Goal: Task Accomplishment & Management: Complete application form

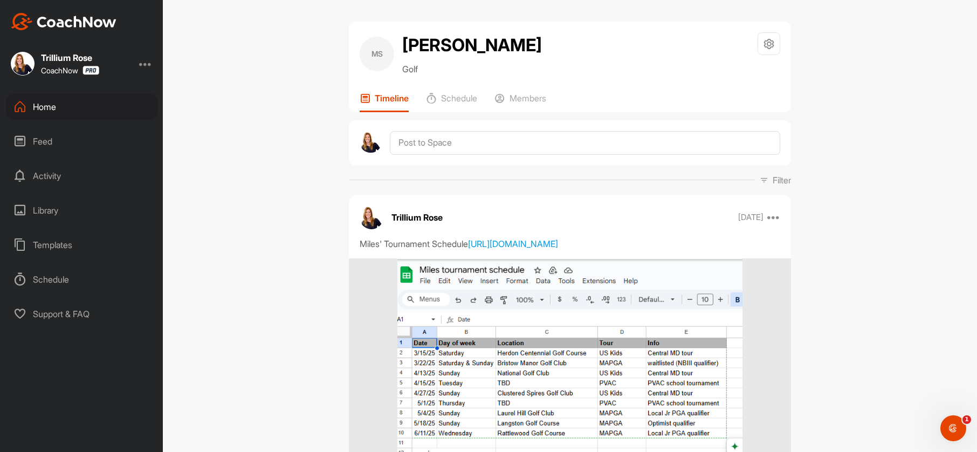
scroll to position [108, 0]
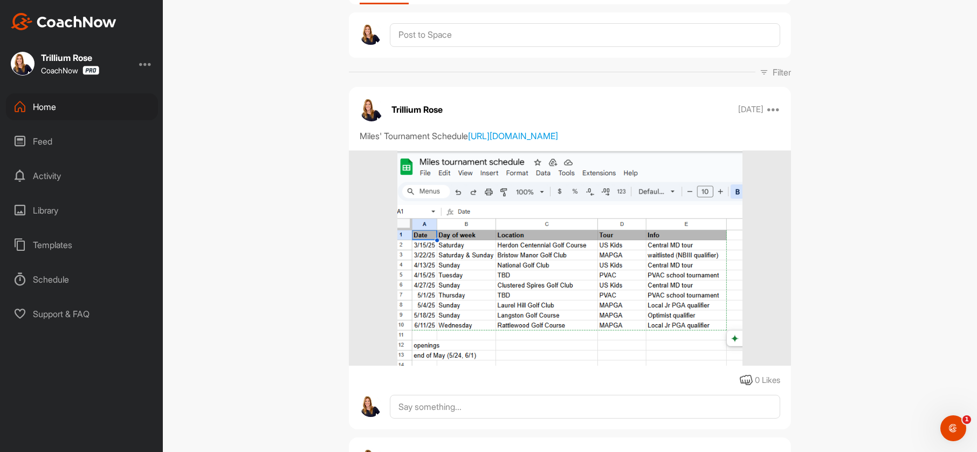
click at [54, 108] on div "Home" at bounding box center [82, 106] width 152 height 27
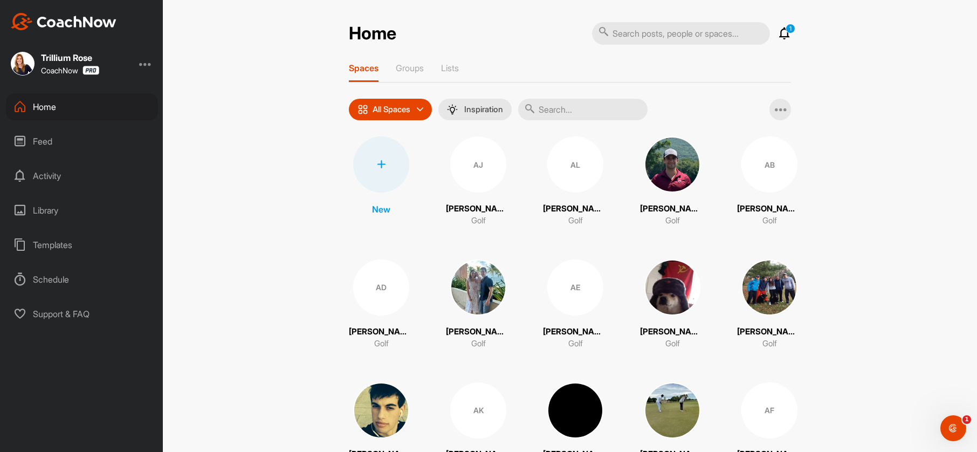
click at [389, 170] on div at bounding box center [381, 164] width 56 height 56
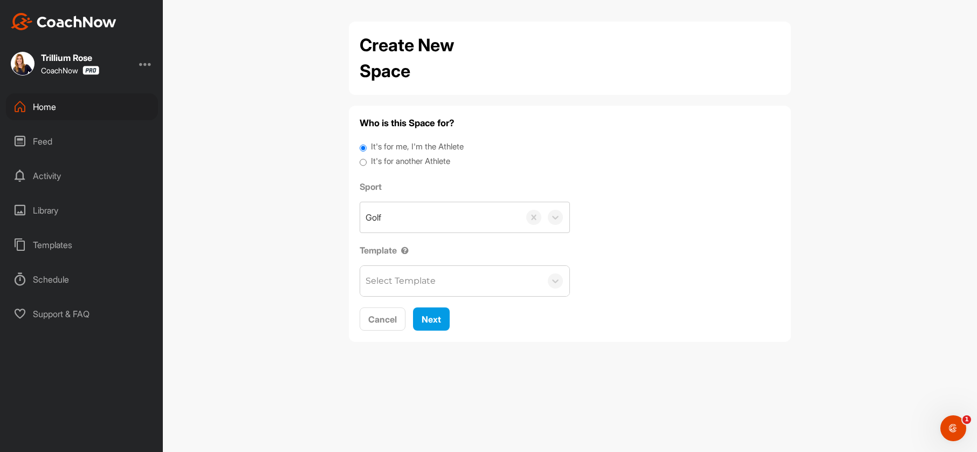
click at [399, 160] on label "It's for another Athlete" at bounding box center [410, 161] width 79 height 12
click at [367, 160] on input "It's for another Athlete" at bounding box center [363, 162] width 7 height 15
radio input "true"
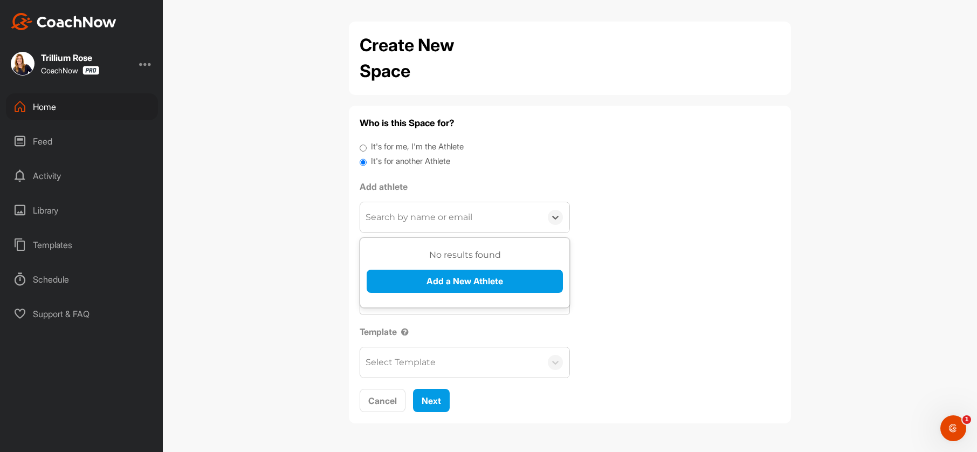
click at [388, 217] on div "Search by name or email" at bounding box center [419, 217] width 107 height 13
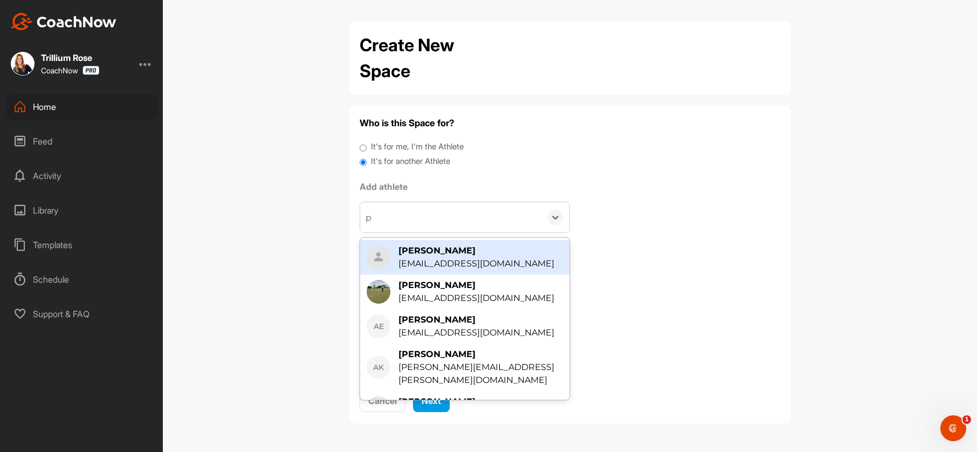
type input "ph"
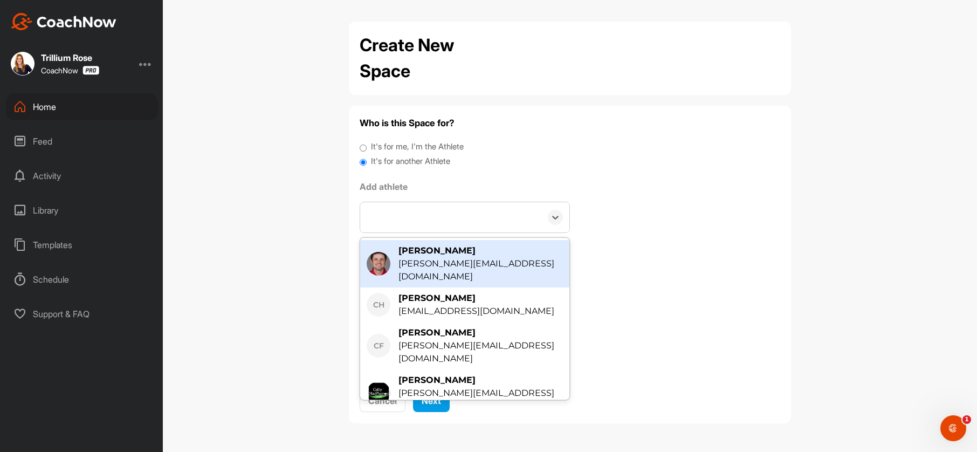
click at [389, 219] on div "ph" at bounding box center [450, 217] width 181 height 30
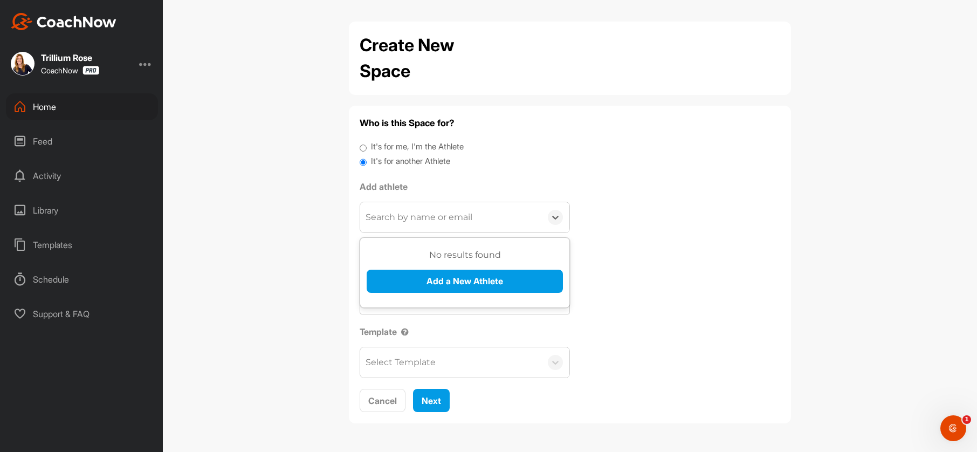
click at [388, 218] on div "Search by name or email" at bounding box center [419, 217] width 107 height 13
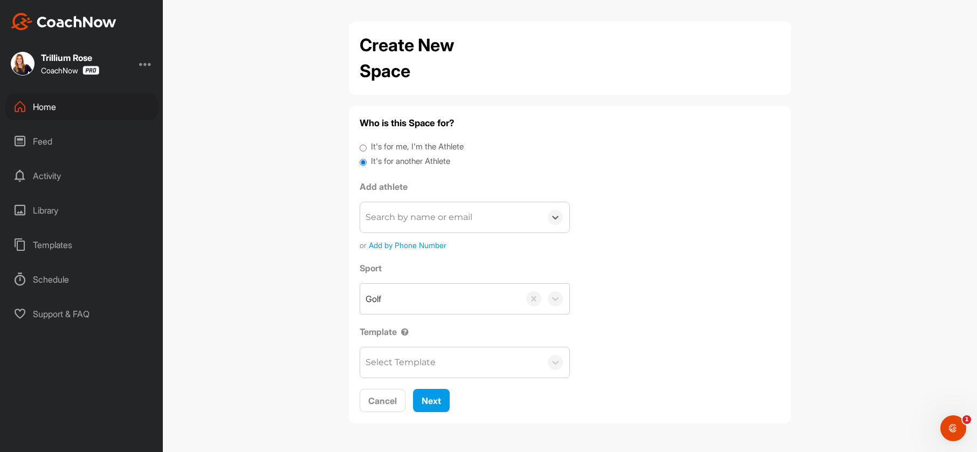
click at [403, 221] on div "Search by name or email" at bounding box center [419, 217] width 107 height 13
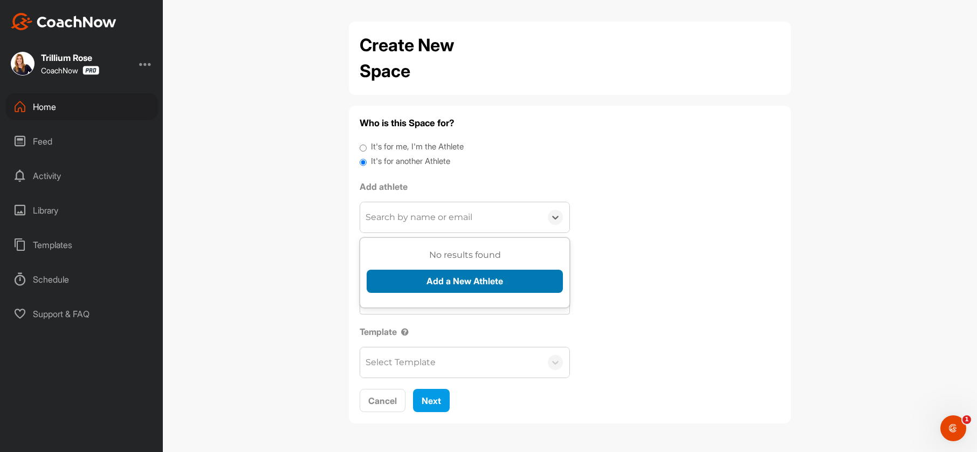
click at [434, 280] on button "Add a New Athlete" at bounding box center [465, 281] width 196 height 23
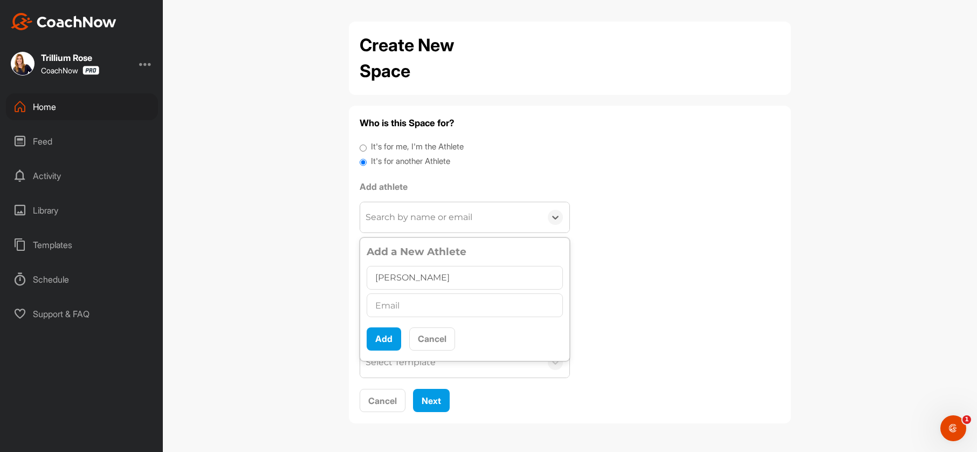
type input "[PERSON_NAME]"
drag, startPoint x: 486, startPoint y: 307, endPoint x: 366, endPoint y: 304, distance: 120.3
click at [366, 304] on div "Add a New Athlete [PERSON_NAME] [PERSON_NAME][EMAIL_ADDRESS][PERSON_NAME][DOMAI…" at bounding box center [464, 299] width 209 height 119
click at [442, 307] on input "[PERSON_NAME][EMAIL_ADDRESS][PERSON_NAME][DOMAIN_NAME]" at bounding box center [465, 305] width 196 height 24
drag, startPoint x: 488, startPoint y: 308, endPoint x: 364, endPoint y: 307, distance: 124.6
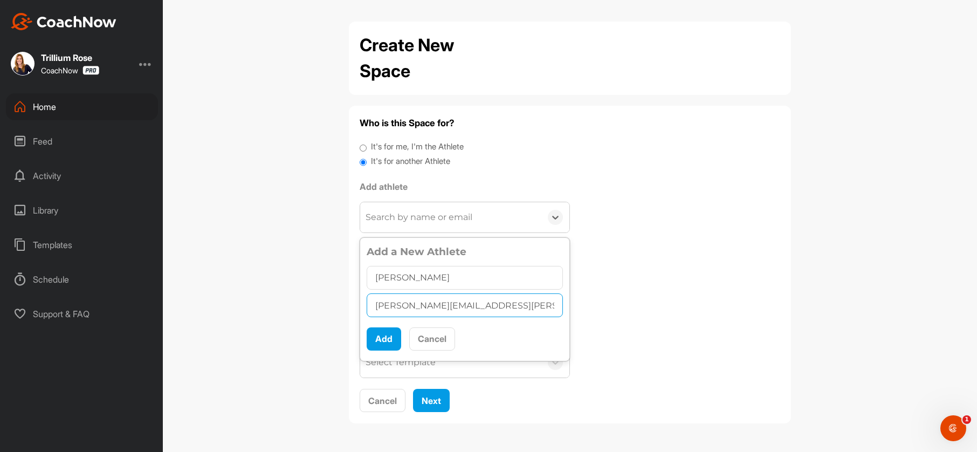
click at [364, 307] on div "Add a New Athlete [PERSON_NAME] [PERSON_NAME][EMAIL_ADDRESS][PERSON_NAME][DOMAI…" at bounding box center [464, 299] width 209 height 119
paste input "text"
type input "[PERSON_NAME][EMAIL_ADDRESS][PERSON_NAME][DOMAIN_NAME]"
click at [379, 339] on button "Add" at bounding box center [384, 338] width 35 height 23
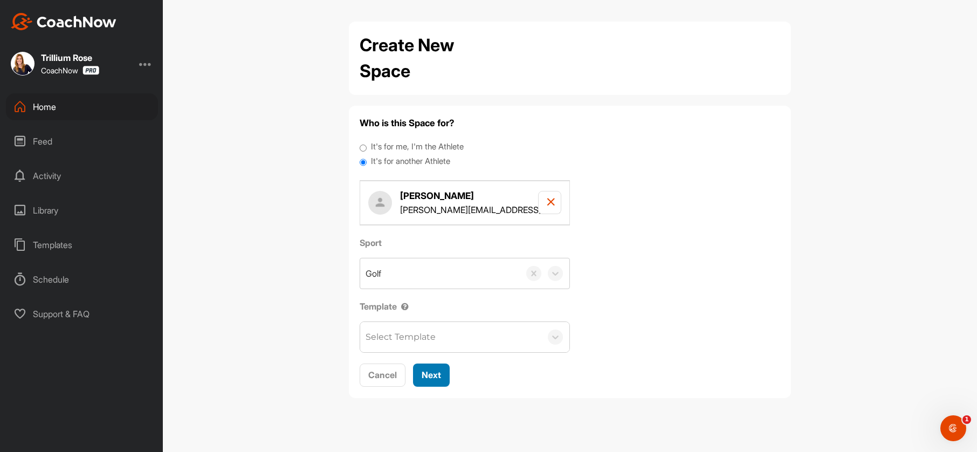
click at [431, 378] on span "Next" at bounding box center [431, 374] width 19 height 11
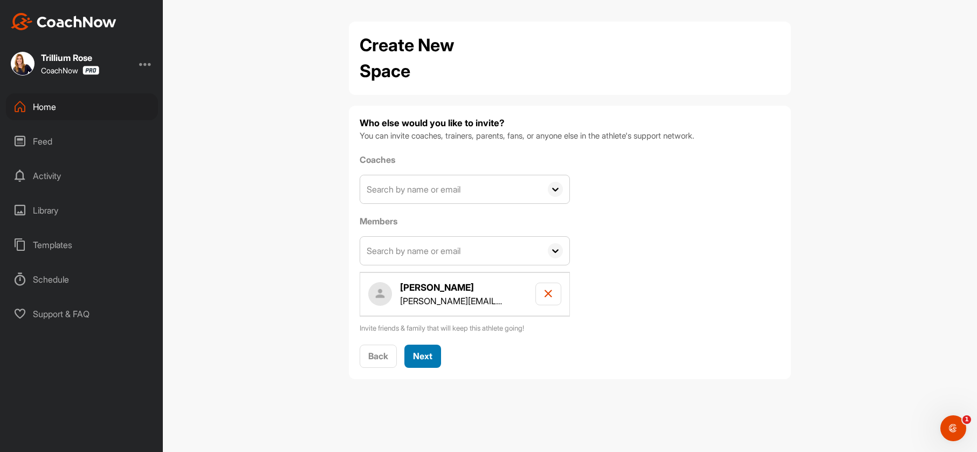
click at [422, 356] on span "Next" at bounding box center [422, 356] width 19 height 11
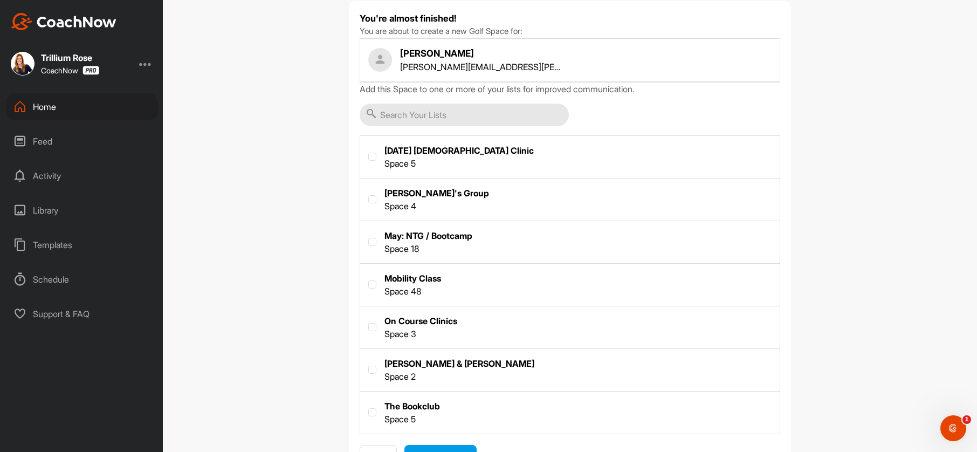
scroll to position [157, 0]
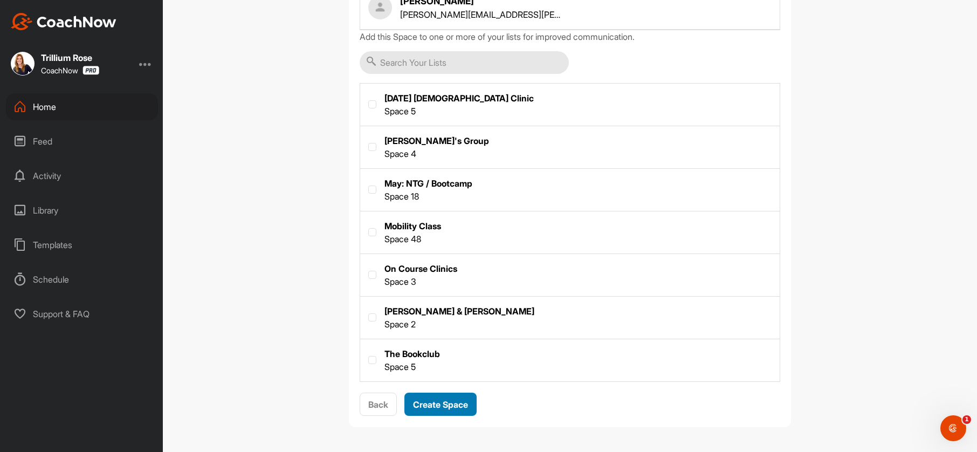
click at [439, 406] on span "Create Space" at bounding box center [440, 404] width 55 height 11
